Goal: Find specific page/section: Find specific page/section

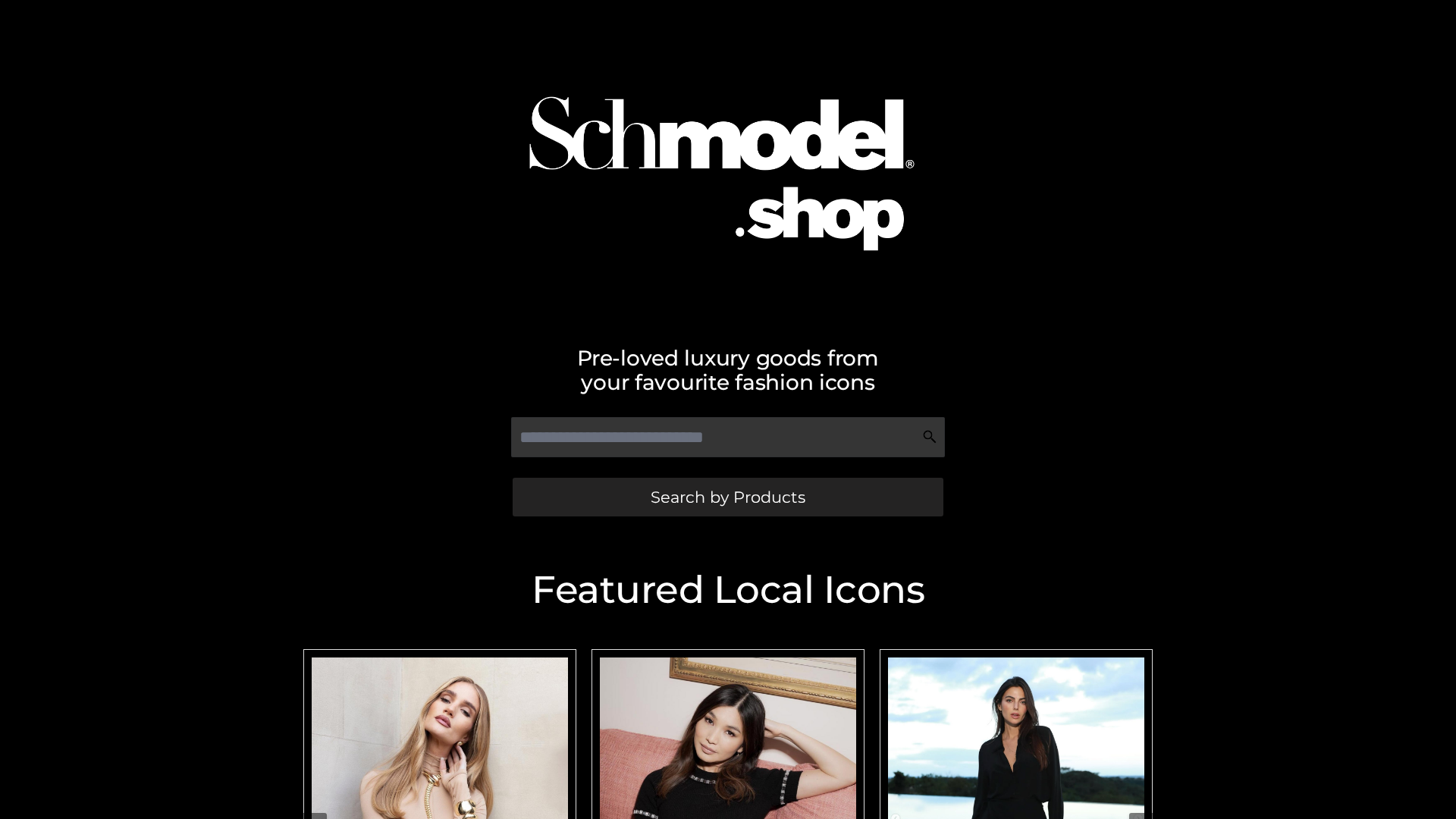
click at [728, 497] on span "Search by Products" at bounding box center [728, 496] width 155 height 16
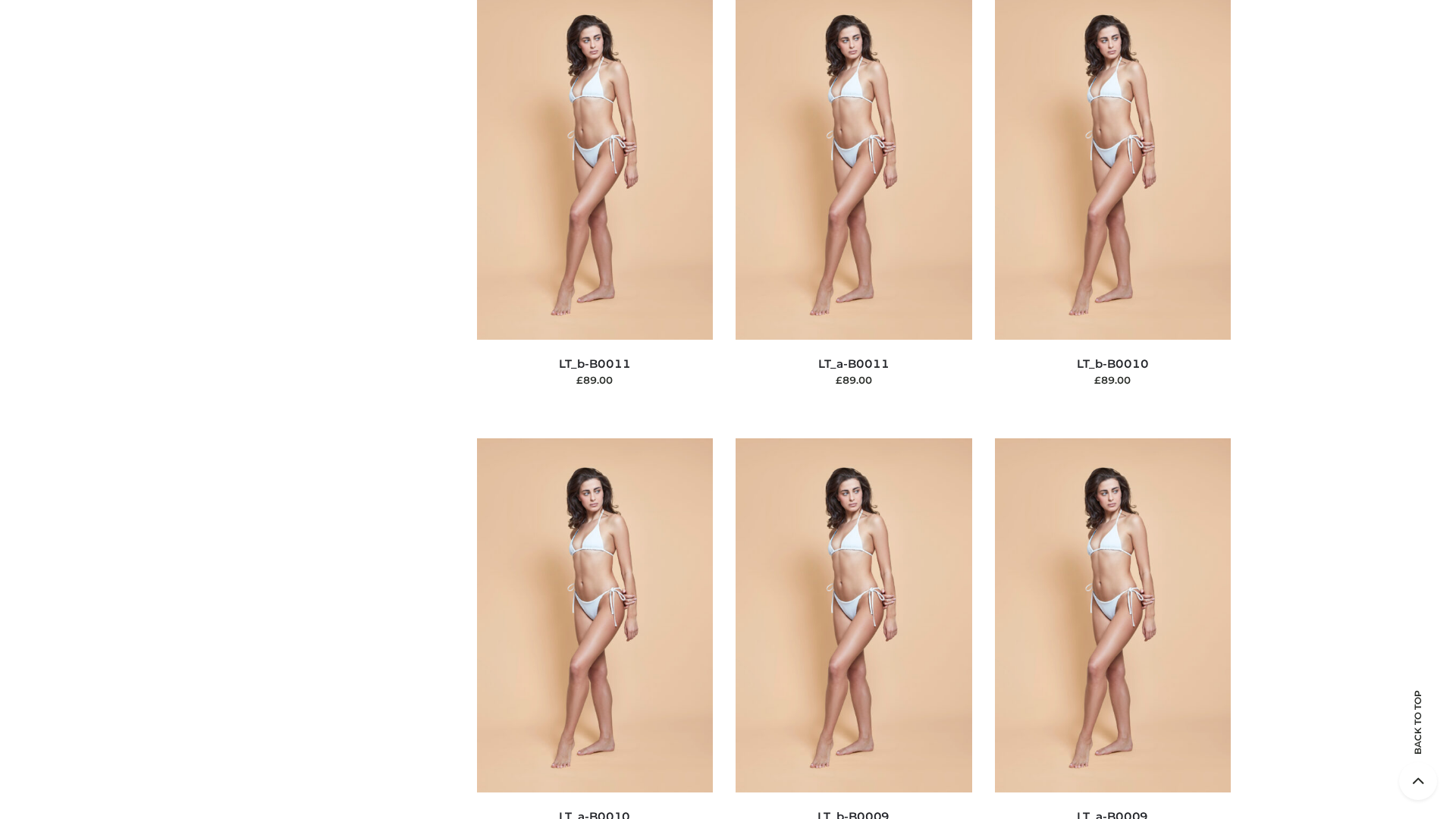
scroll to position [6809, 0]
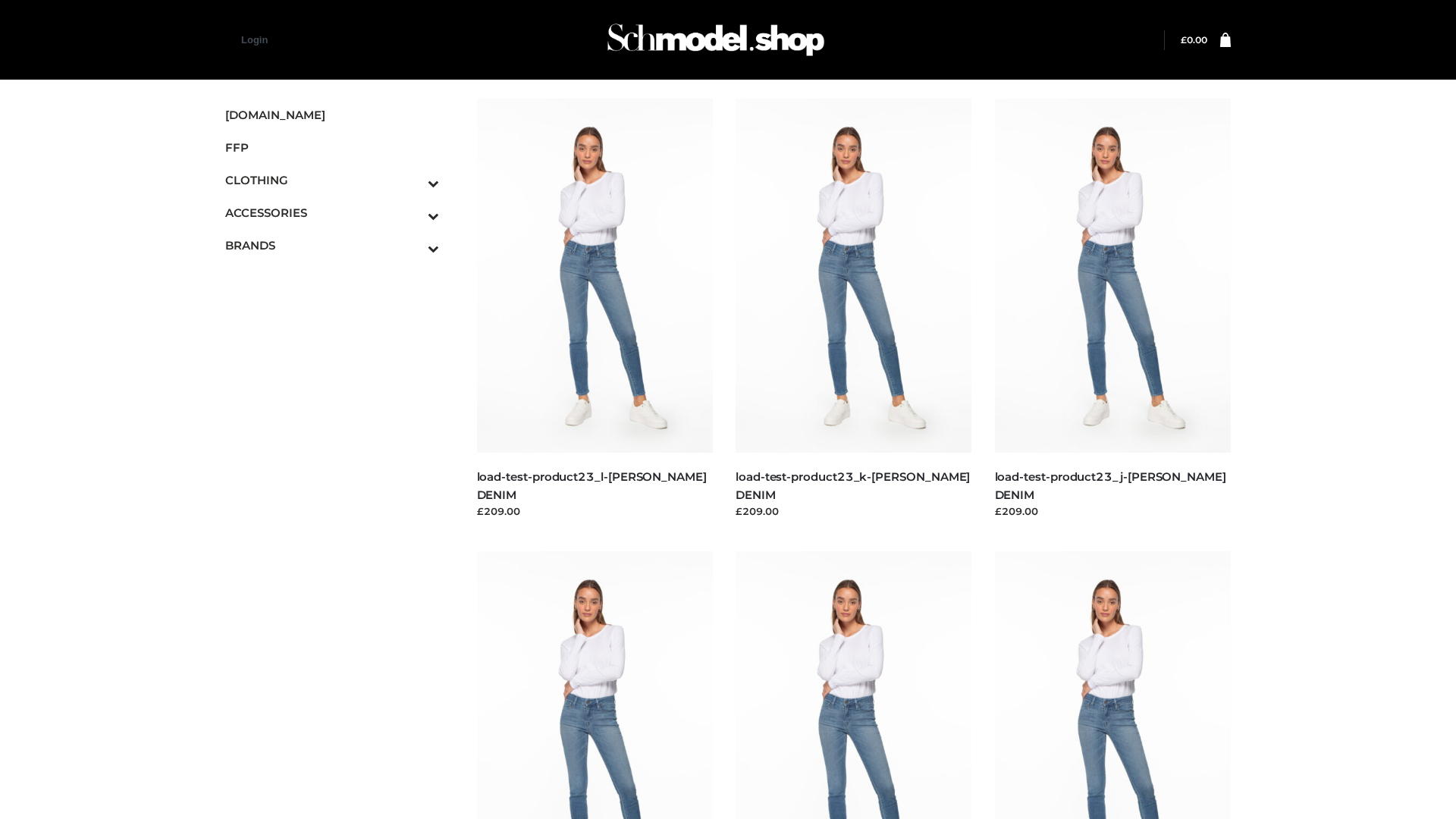
scroll to position [1330, 0]
